Goal: Information Seeking & Learning: Learn about a topic

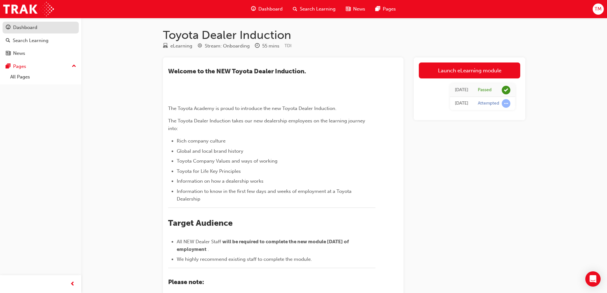
click at [48, 23] on link "Dashboard" at bounding box center [41, 28] width 76 height 12
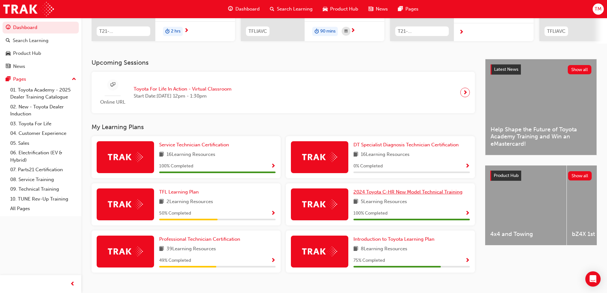
scroll to position [117, 0]
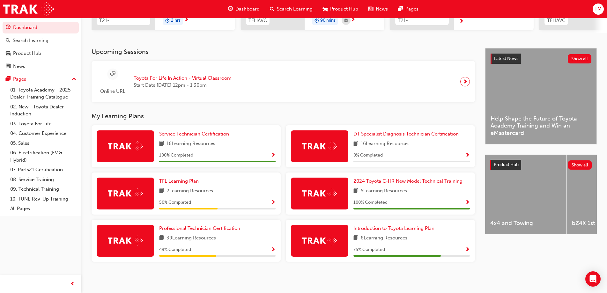
click at [272, 250] on span "Show Progress" at bounding box center [273, 250] width 5 height 6
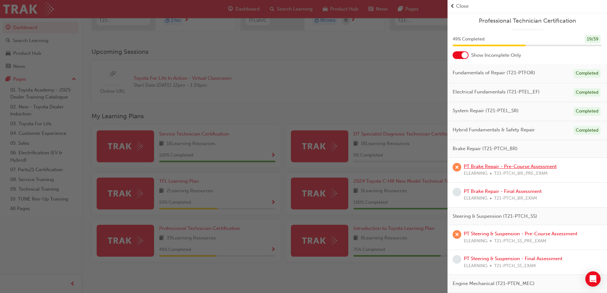
click at [501, 165] on link "PT Brake Repair - Pre-Course Assessment" at bounding box center [510, 167] width 93 height 6
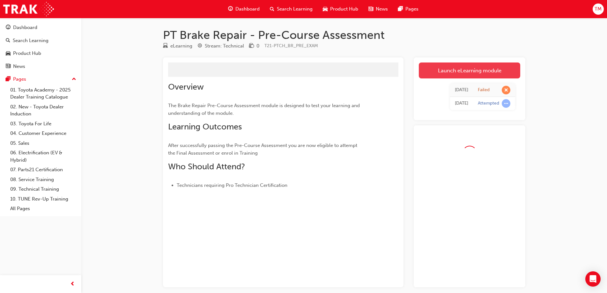
click at [441, 74] on link "Launch eLearning module" at bounding box center [469, 71] width 101 height 16
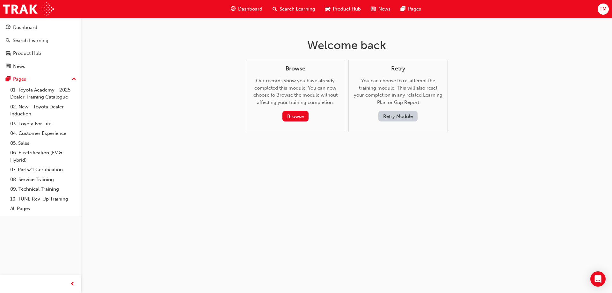
click at [408, 116] on button "Retry Module" at bounding box center [398, 116] width 39 height 11
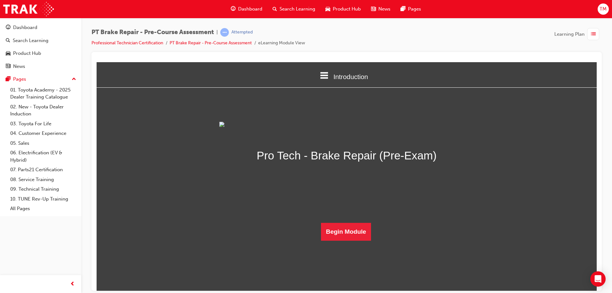
scroll to position [20, 0]
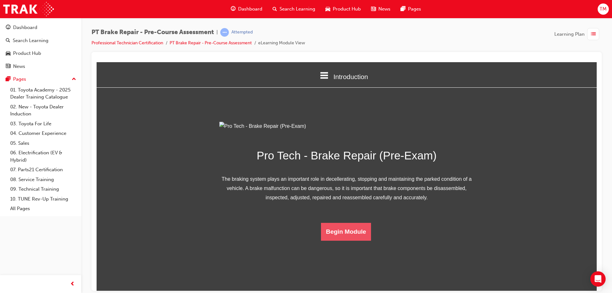
click at [355, 240] on button "Begin Module" at bounding box center [346, 232] width 50 height 18
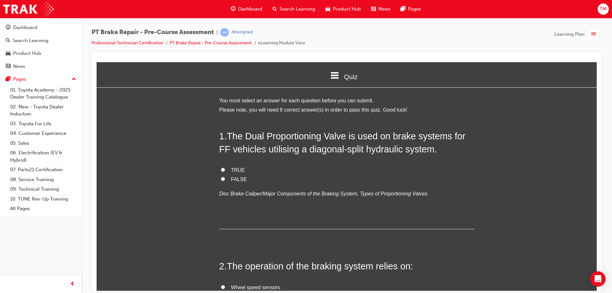
click at [222, 169] on input "TRUE" at bounding box center [223, 169] width 4 height 4
radio input "true"
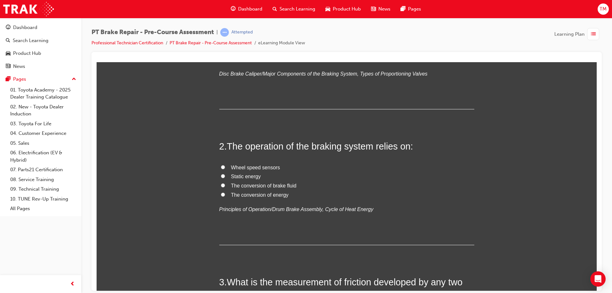
scroll to position [96, 0]
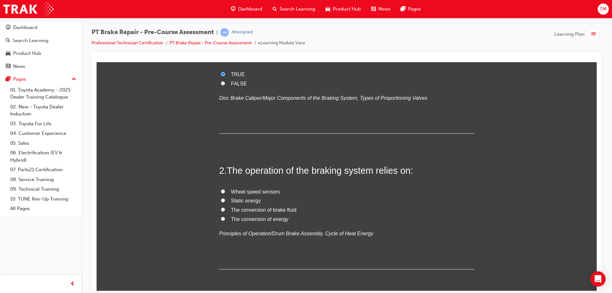
click at [219, 218] on label "The conversion of energy" at bounding box center [346, 219] width 255 height 9
click at [221, 218] on input "The conversion of energy" at bounding box center [223, 219] width 4 height 4
radio input "true"
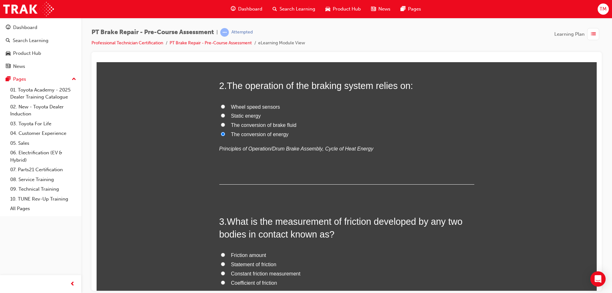
scroll to position [287, 0]
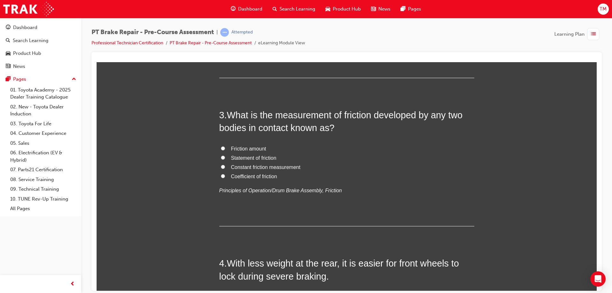
click at [221, 177] on input "Coefficient of friction" at bounding box center [223, 176] width 4 height 4
radio input "true"
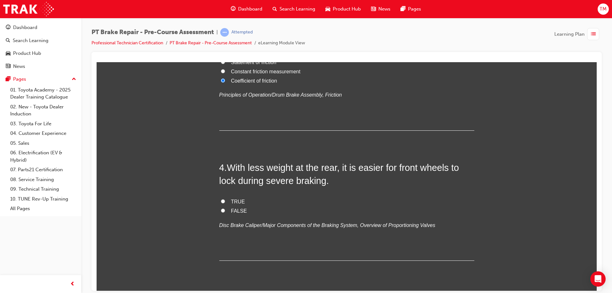
click at [221, 203] on label "TRUE" at bounding box center [346, 201] width 255 height 9
click at [221, 203] on input "TRUE" at bounding box center [223, 201] width 4 height 4
radio input "true"
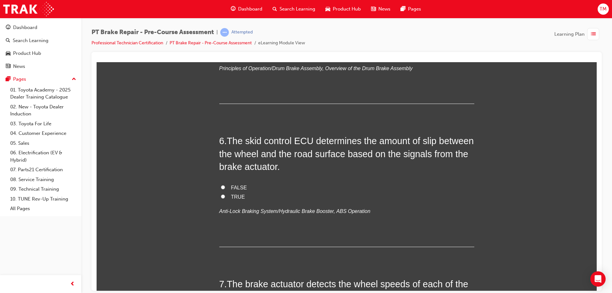
scroll to position [574, 0]
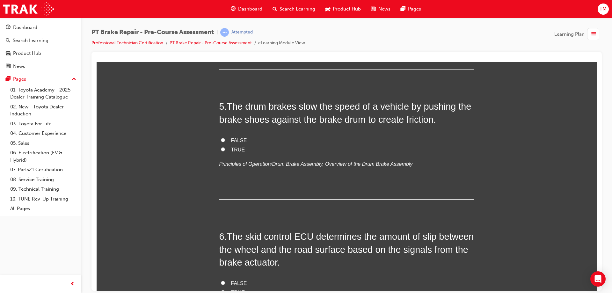
click at [223, 149] on label "TRUE" at bounding box center [346, 149] width 255 height 9
click at [223, 149] on input "TRUE" at bounding box center [223, 149] width 4 height 4
radio input "true"
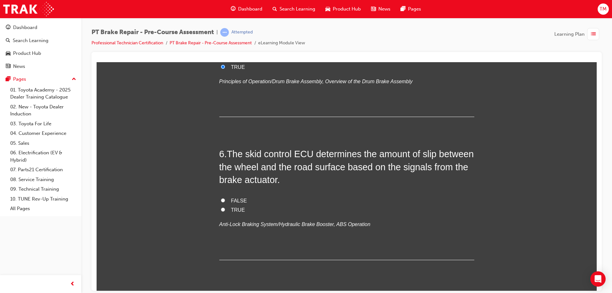
scroll to position [670, 0]
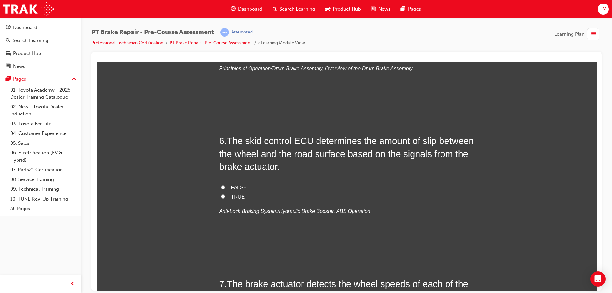
click at [223, 195] on label "TRUE" at bounding box center [346, 196] width 255 height 9
click at [223, 195] on input "TRUE" at bounding box center [223, 196] width 4 height 4
radio input "true"
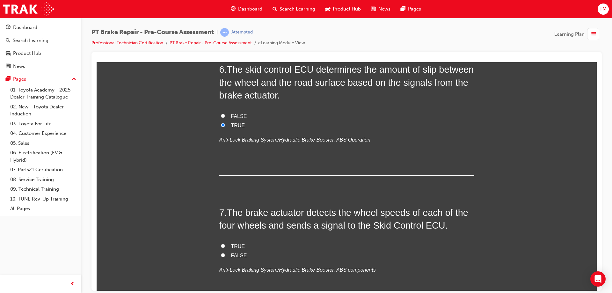
scroll to position [765, 0]
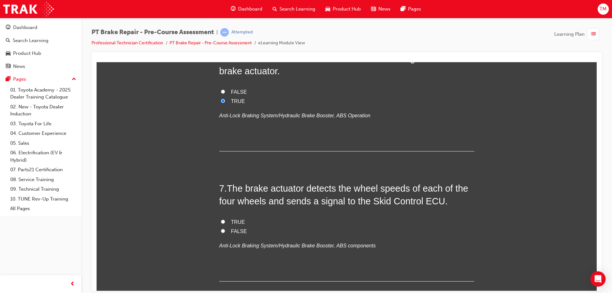
click at [221, 231] on input "FALSE" at bounding box center [223, 231] width 4 height 4
radio input "true"
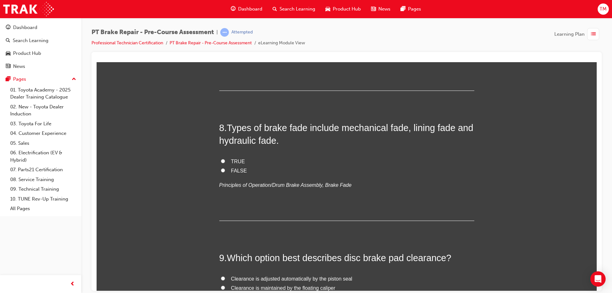
scroll to position [957, 0]
click at [221, 159] on input "TRUE" at bounding box center [223, 160] width 4 height 4
radio input "true"
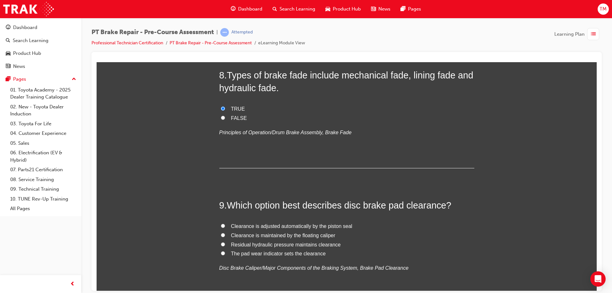
scroll to position [1104, 0]
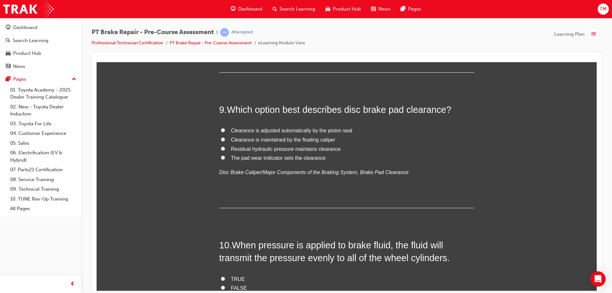
click at [222, 130] on input "Clearance is adjusted automatically by the piston seal" at bounding box center [223, 130] width 4 height 4
radio input "true"
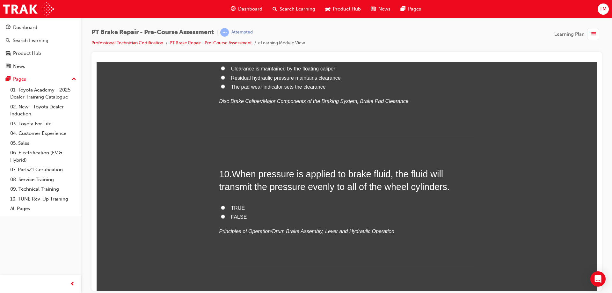
scroll to position [1200, 0]
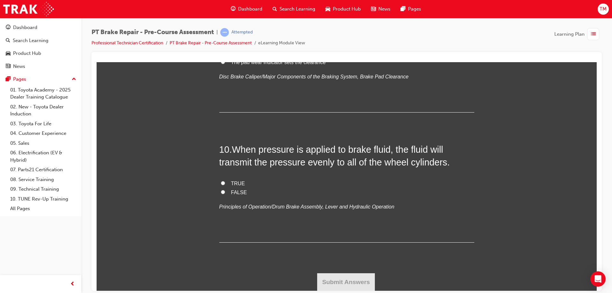
click at [223, 191] on label "FALSE" at bounding box center [346, 192] width 255 height 9
click at [223, 191] on input "FALSE" at bounding box center [223, 192] width 4 height 4
radio input "true"
drag, startPoint x: 338, startPoint y: 278, endPoint x: 348, endPoint y: 276, distance: 10.8
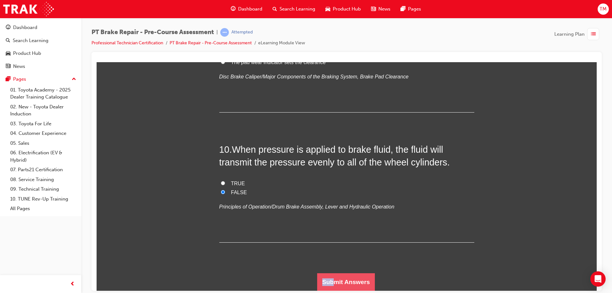
click at [340, 276] on button "Submit Answers" at bounding box center [346, 282] width 58 height 18
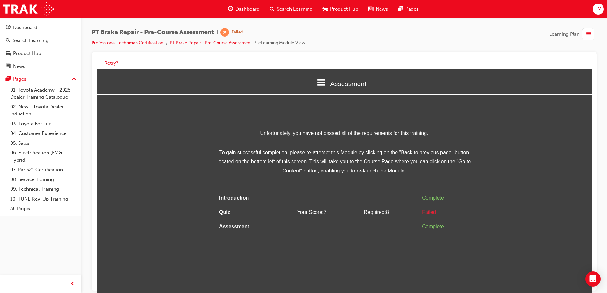
scroll to position [5, 0]
